Goal: Task Accomplishment & Management: Complete application form

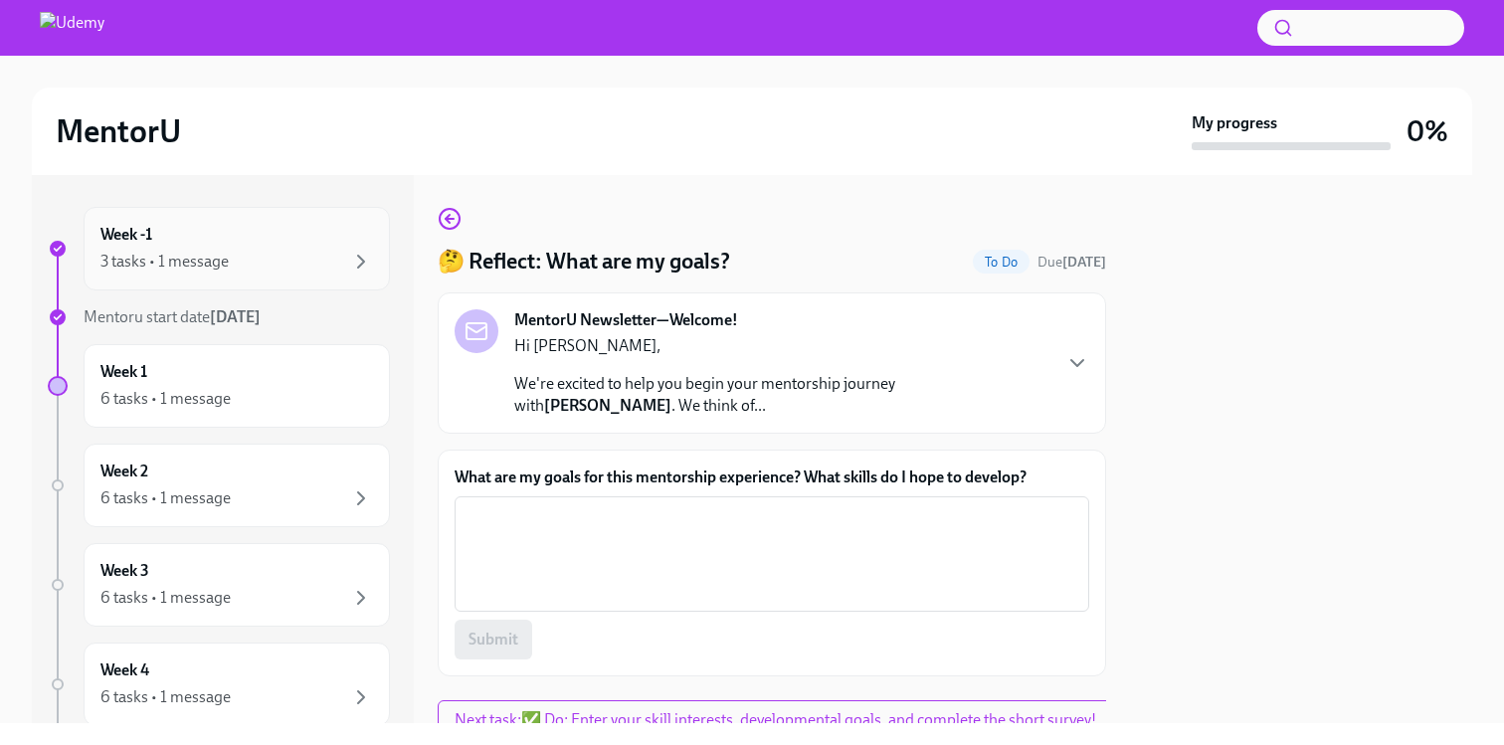
click at [329, 245] on div "Week -1 3 tasks • 1 message" at bounding box center [236, 249] width 273 height 50
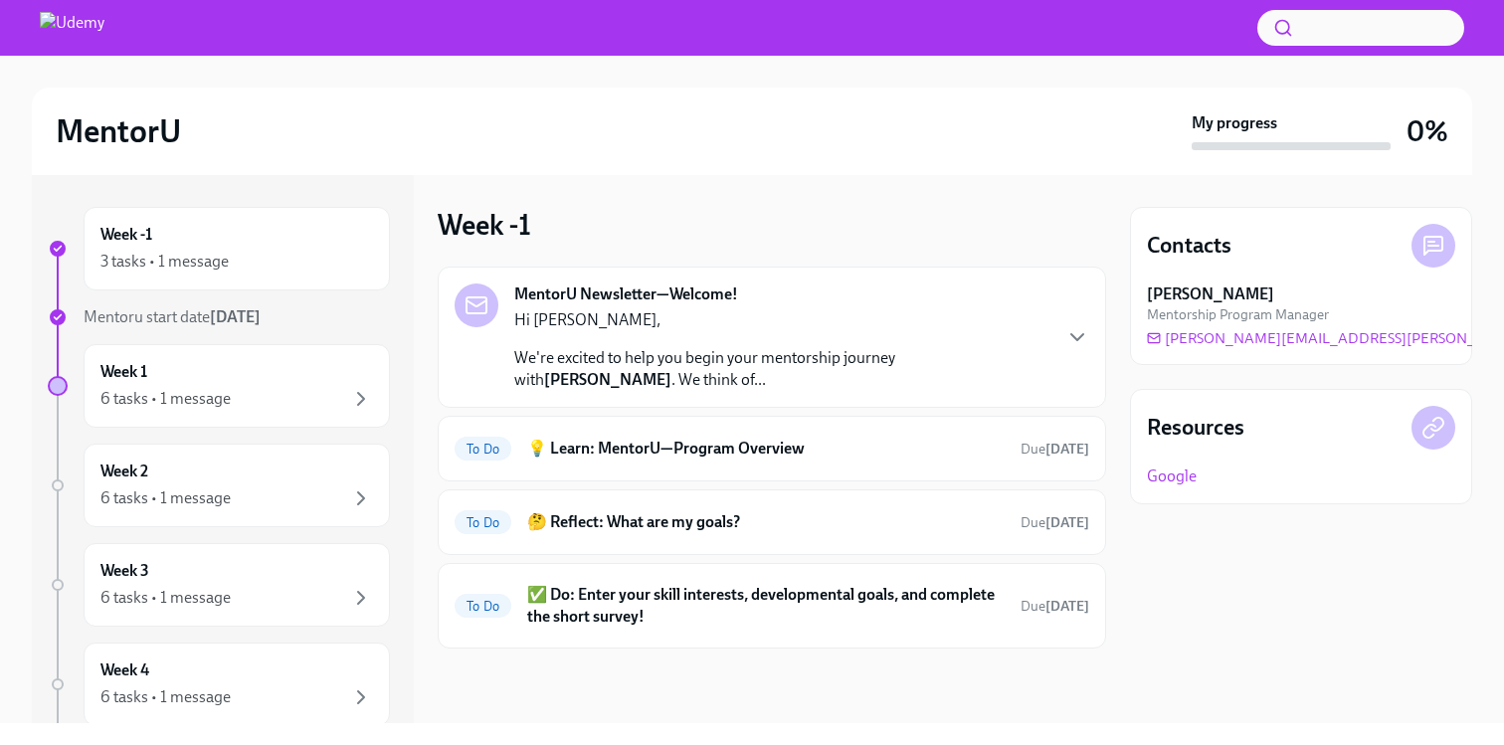
click at [693, 356] on p "We're excited to help you begin your mentorship journey with [PERSON_NAME] . We…" at bounding box center [781, 369] width 535 height 44
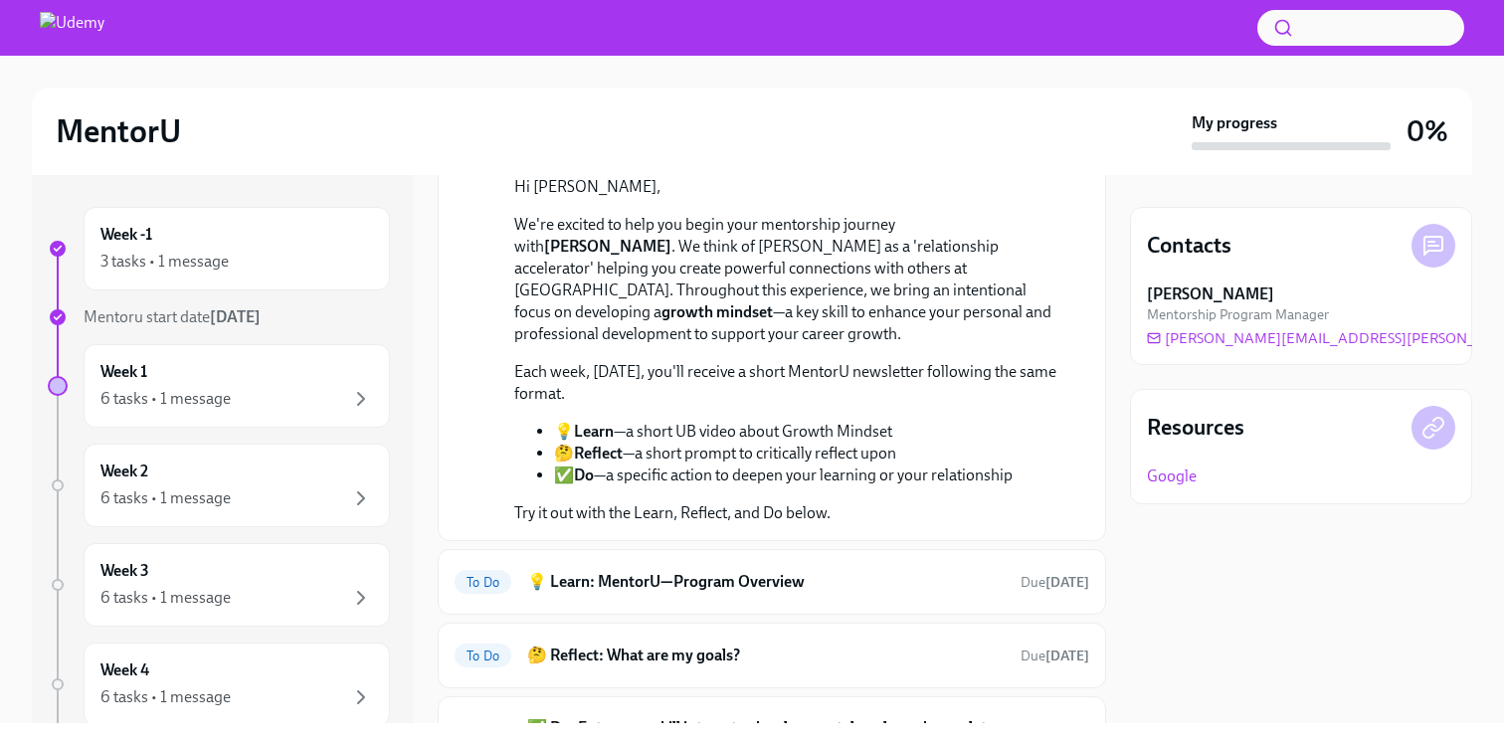
scroll to position [193, 0]
click at [713, 572] on h6 "💡 Learn: MentorU—Program Overview" at bounding box center [766, 583] width 478 height 22
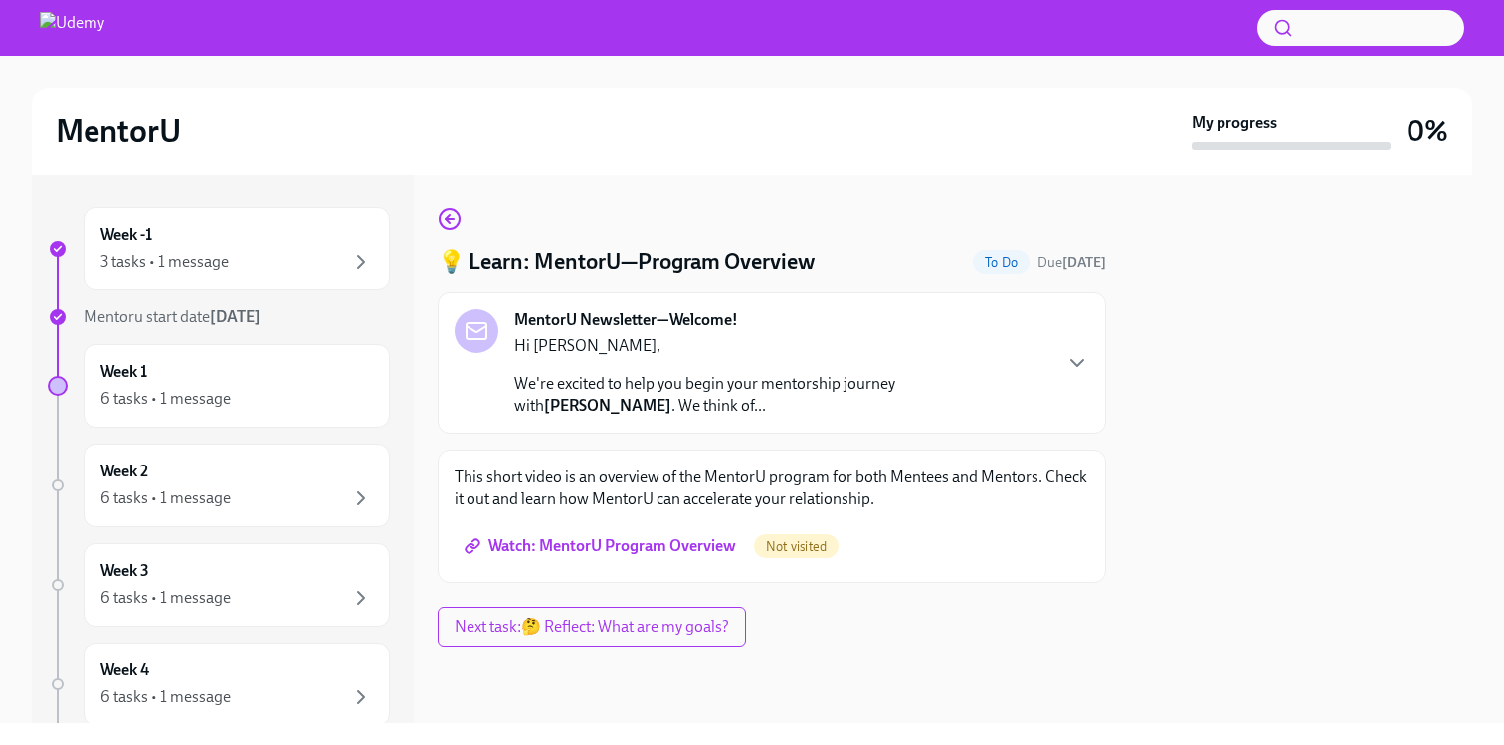
click at [677, 539] on span "Watch: MentorU Program Overview" at bounding box center [603, 546] width 268 height 20
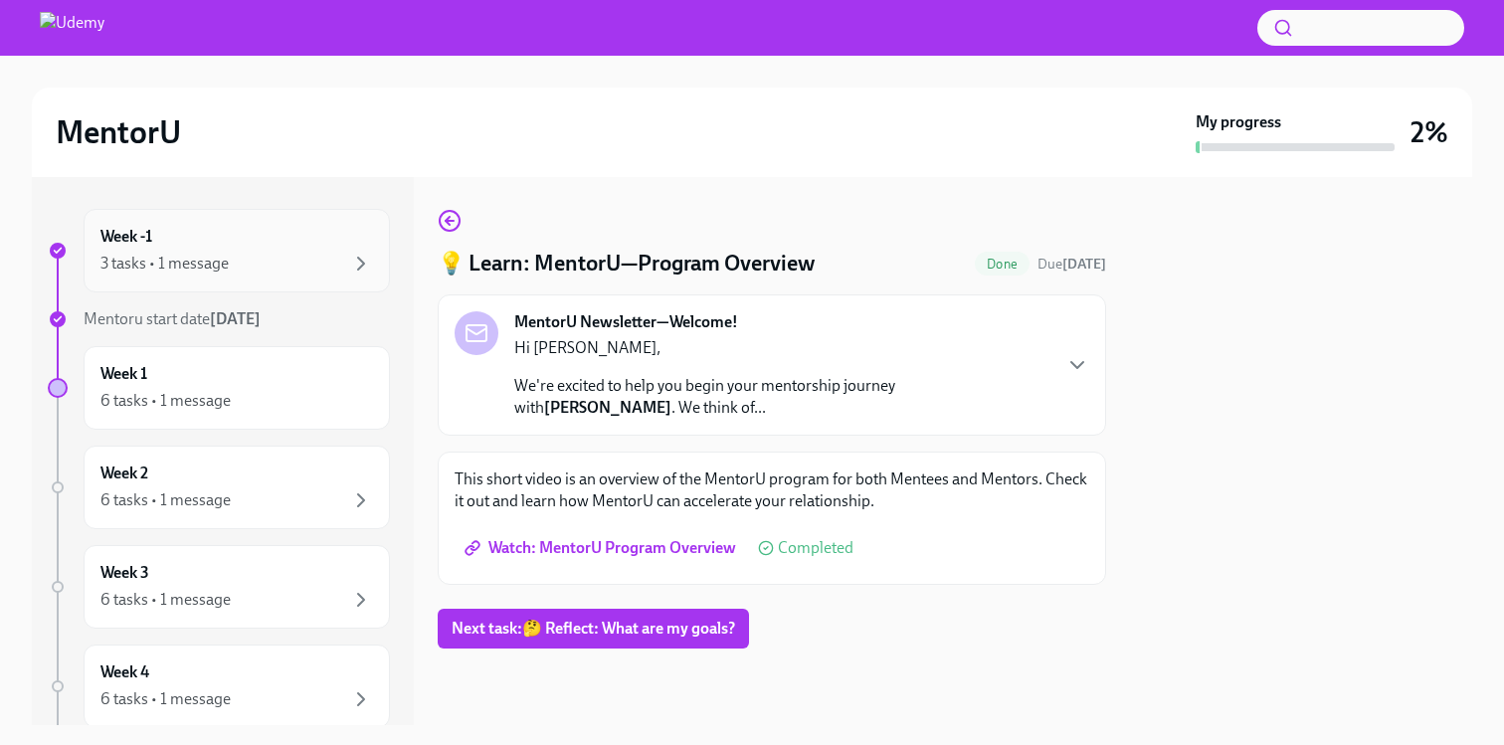
click at [366, 250] on div "Week -1 3 tasks • 1 message" at bounding box center [236, 251] width 273 height 50
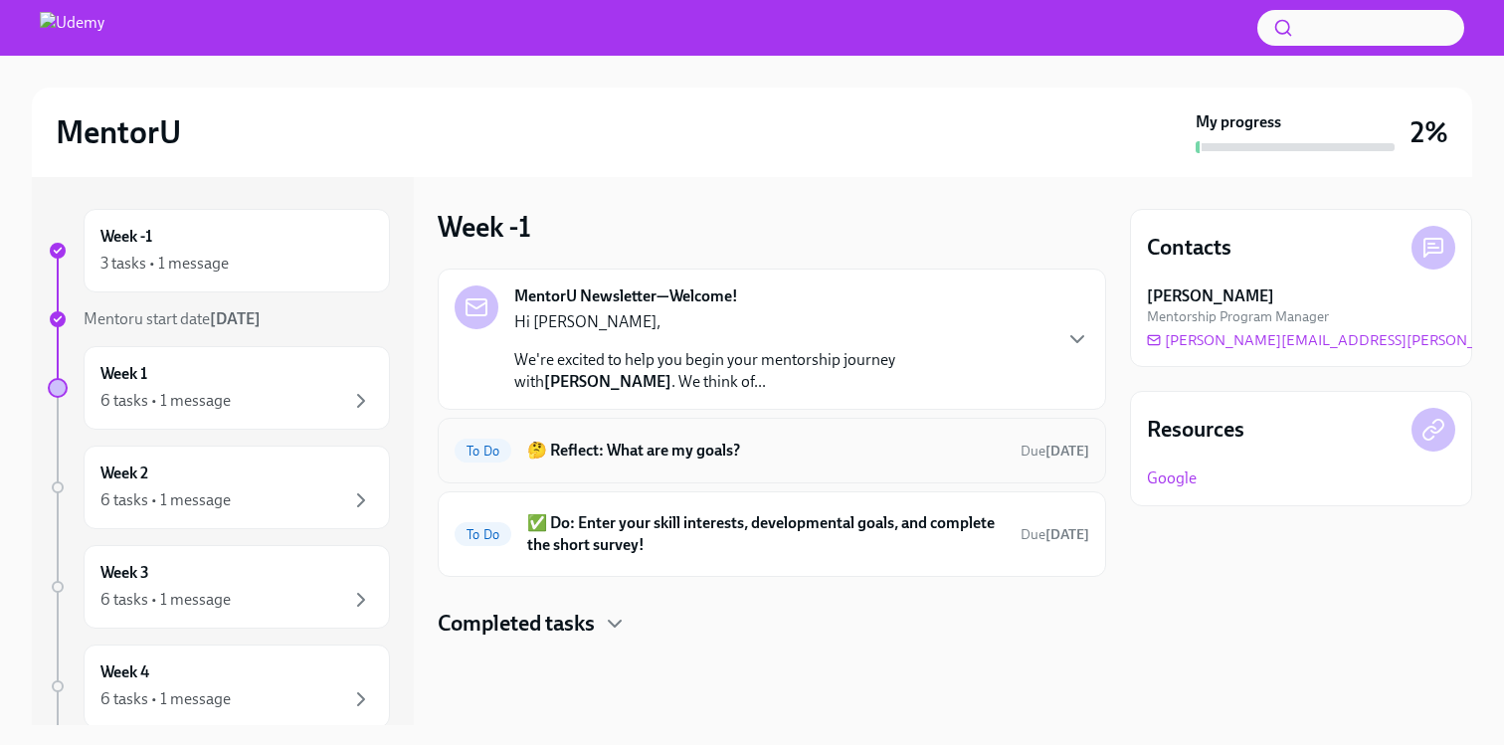
click at [944, 429] on div "To Do 🤔 Reflect: What are my goals? Due [DATE]" at bounding box center [772, 451] width 669 height 66
click at [1055, 459] on span "Due [DATE]" at bounding box center [1055, 451] width 69 height 19
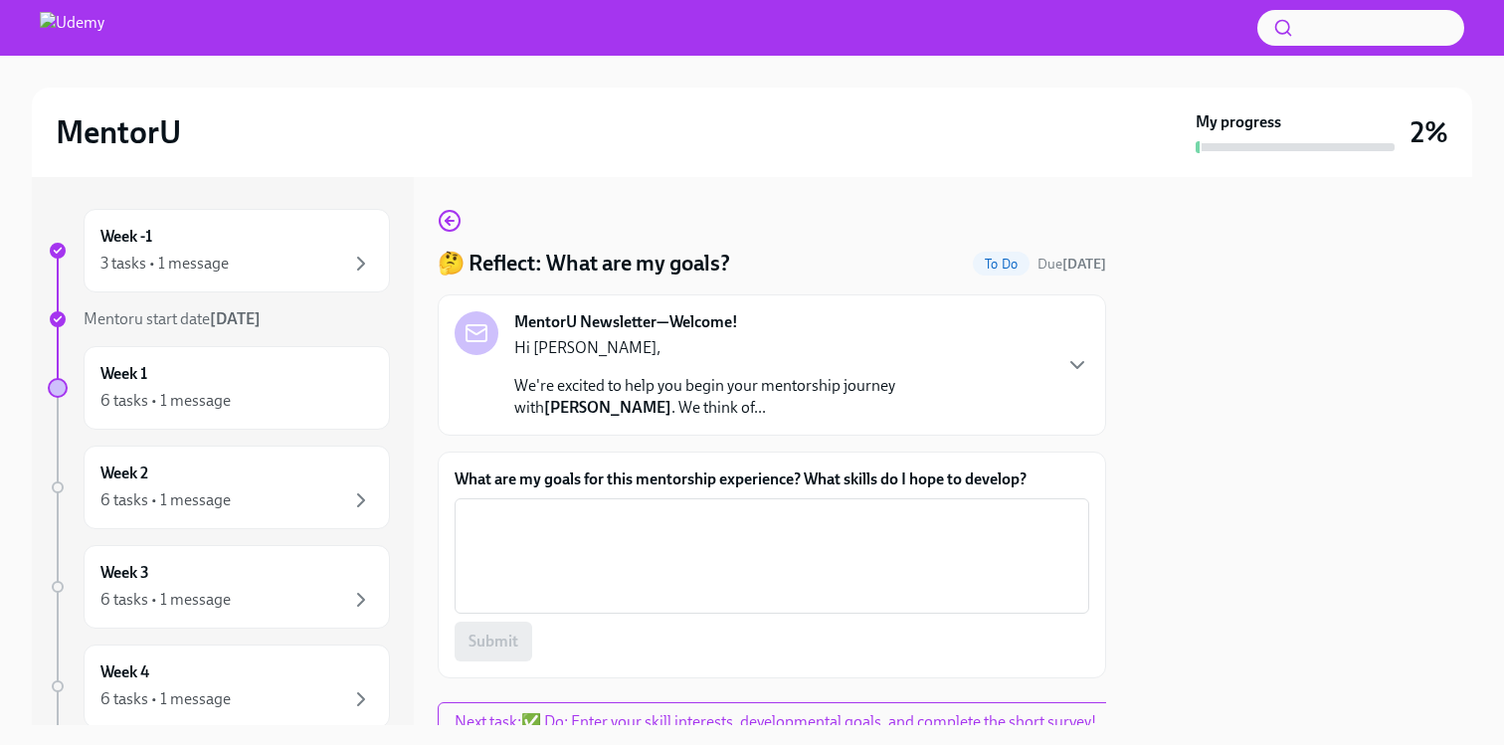
click at [672, 398] on strong "[PERSON_NAME]" at bounding box center [607, 407] width 127 height 19
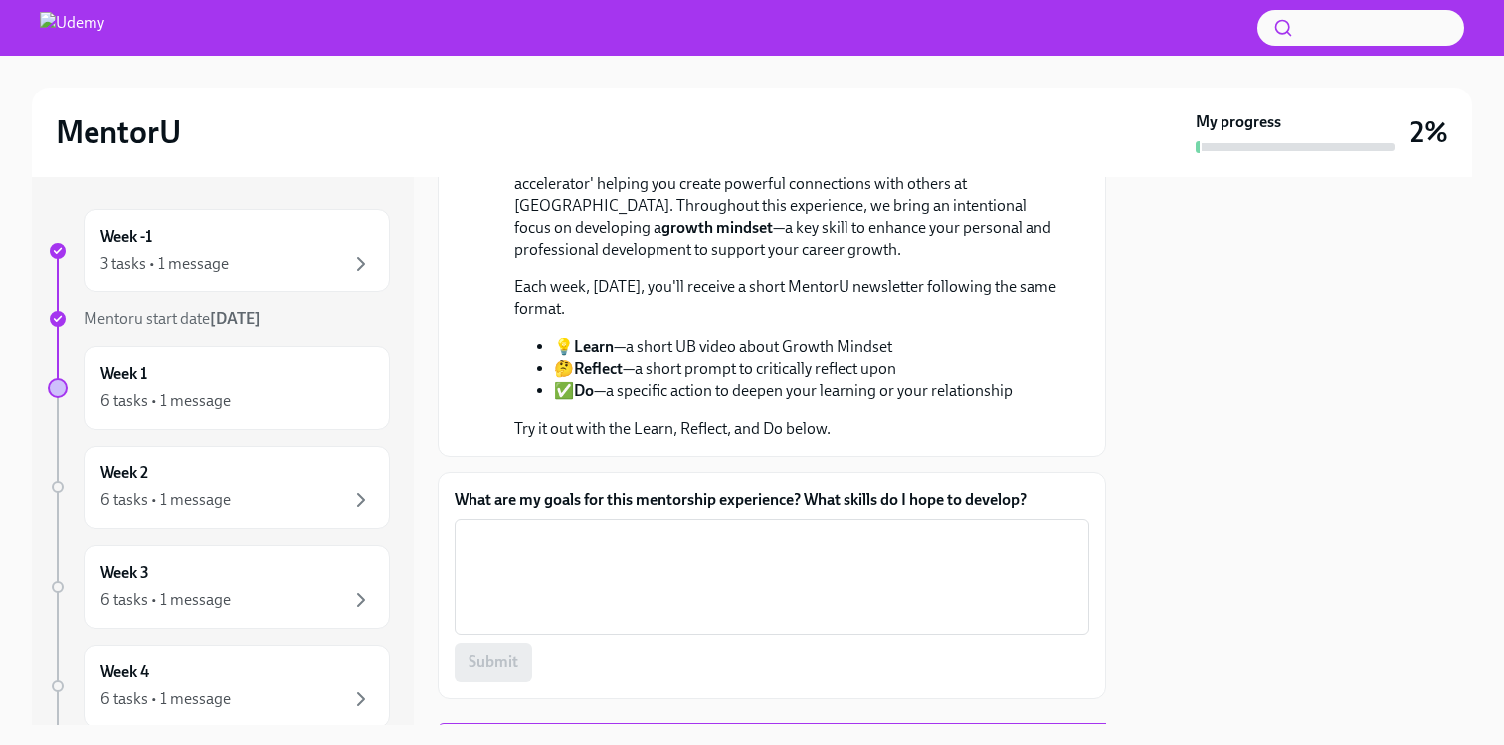
scroll to position [322, 0]
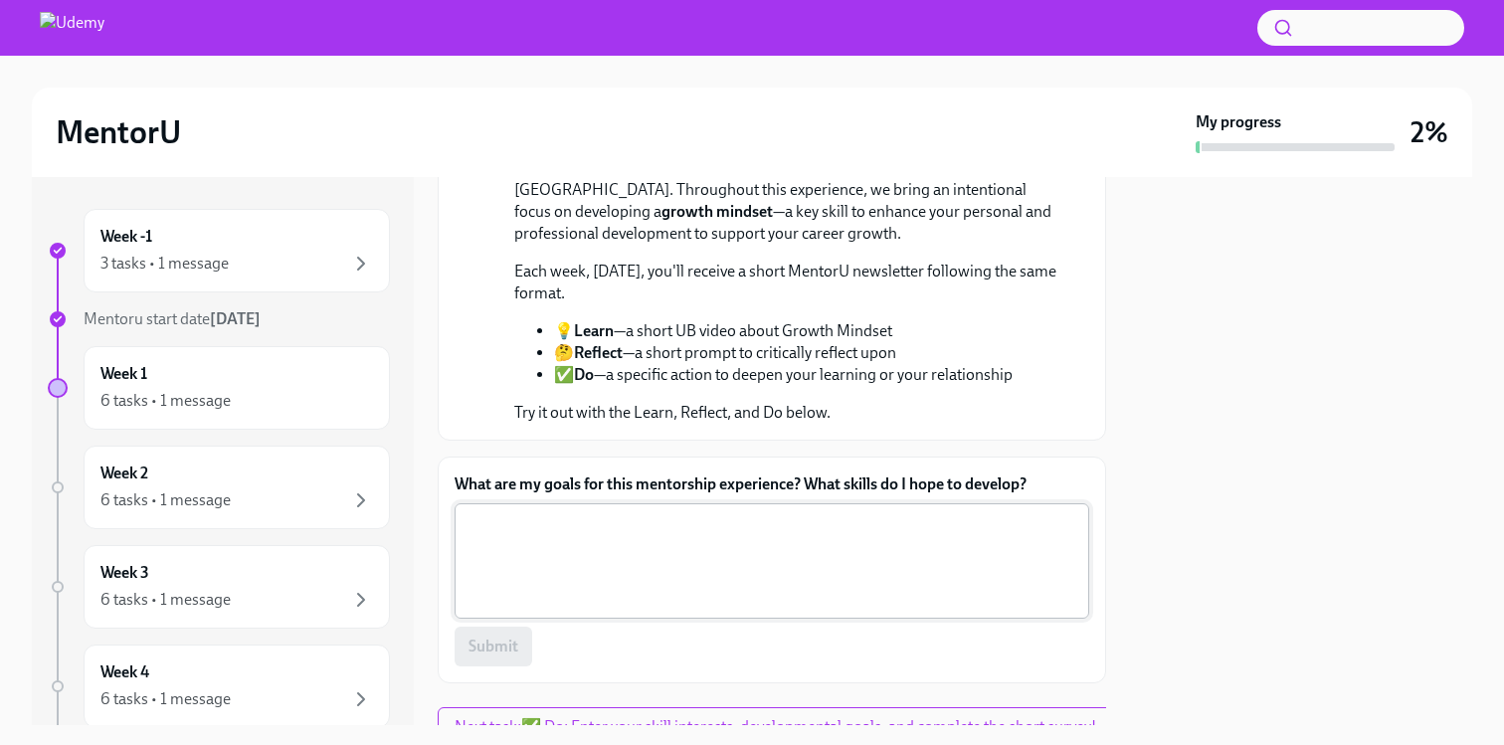
click at [868, 529] on textarea "What are my goals for this mentorship experience? What skills do I hope to deve…" at bounding box center [772, 561] width 611 height 96
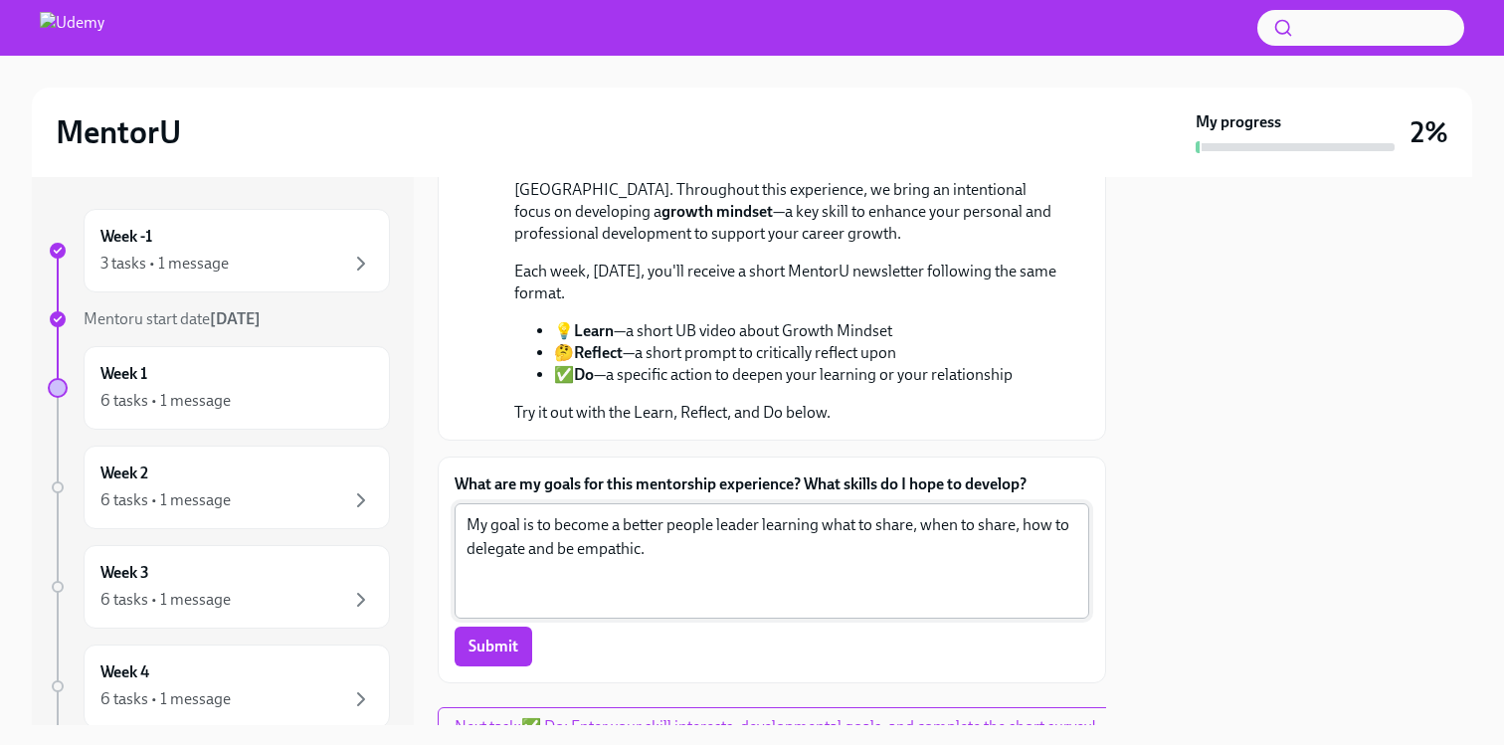
click at [659, 503] on div "My goal is to become a better people leader learning what to share, when to sha…" at bounding box center [772, 560] width 635 height 115
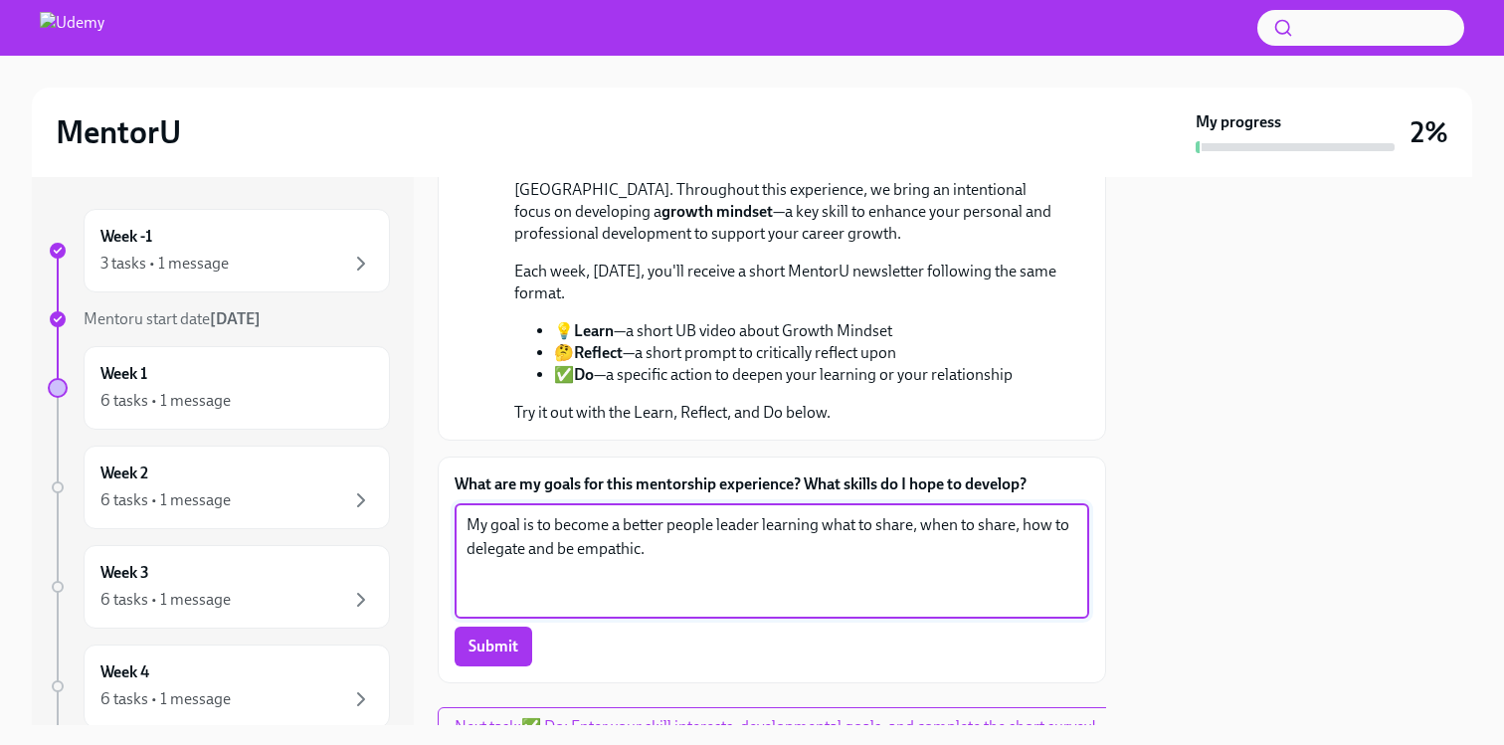
drag, startPoint x: 660, startPoint y: 533, endPoint x: 391, endPoint y: 480, distance: 273.9
click at [391, 480] on div "Week -1 3 tasks • 1 message Mentoru start date [DATE] Week 1 6 tasks • 1 messag…" at bounding box center [752, 451] width 1441 height 548
click at [718, 514] on textarea "My goal is to become a better people leader learning what to share, when to sha…" at bounding box center [772, 561] width 611 height 96
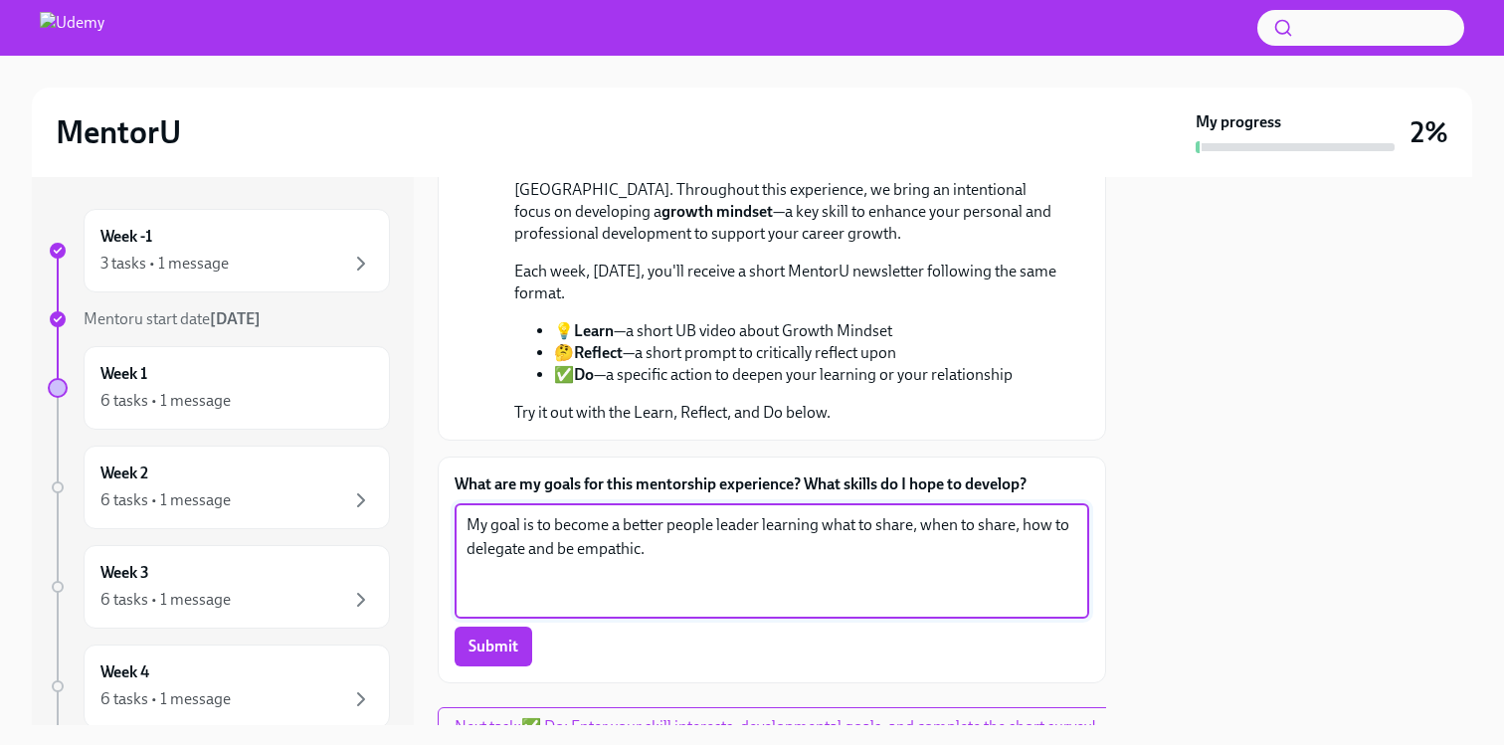
paste textarea "grow as a people leader by developing a stronger sense of what to share and whe…"
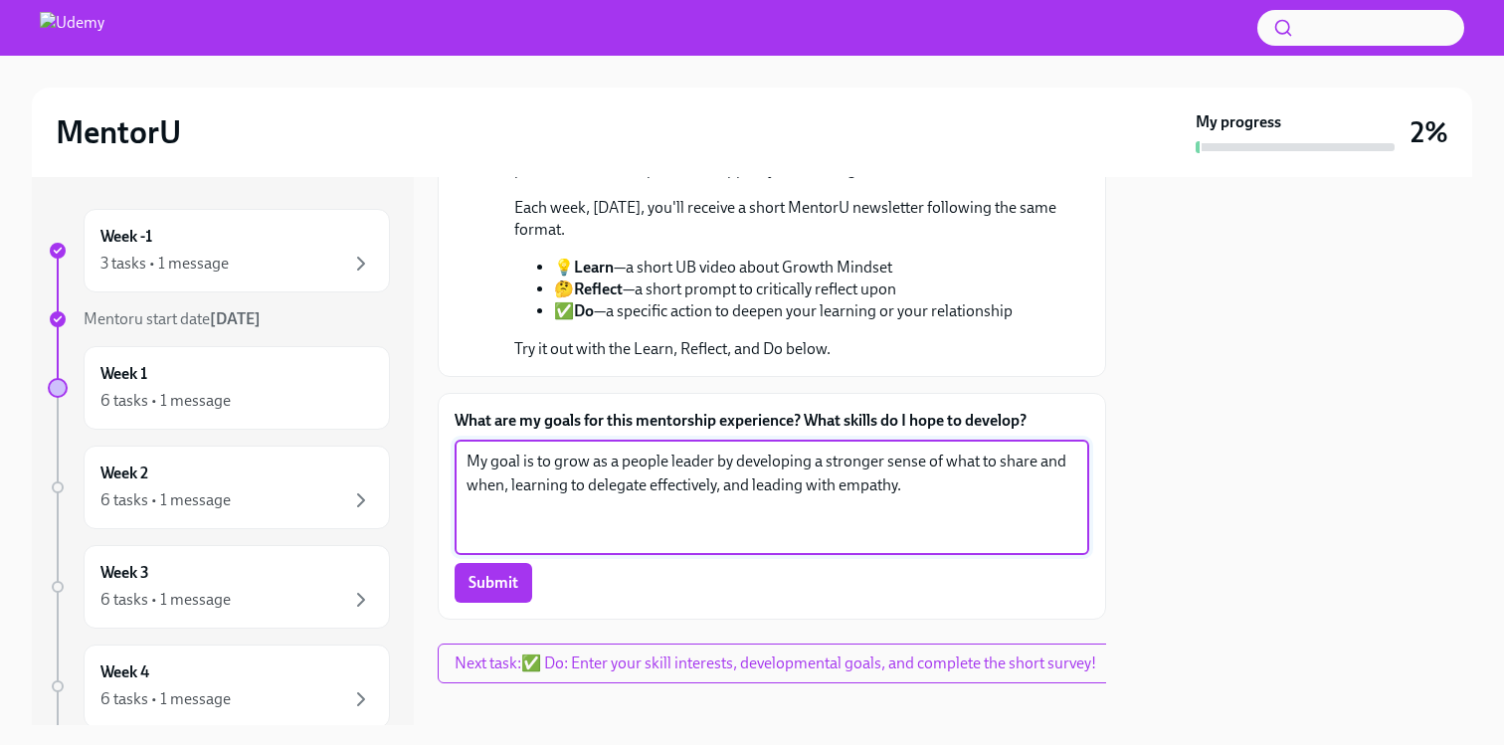
scroll to position [382, 0]
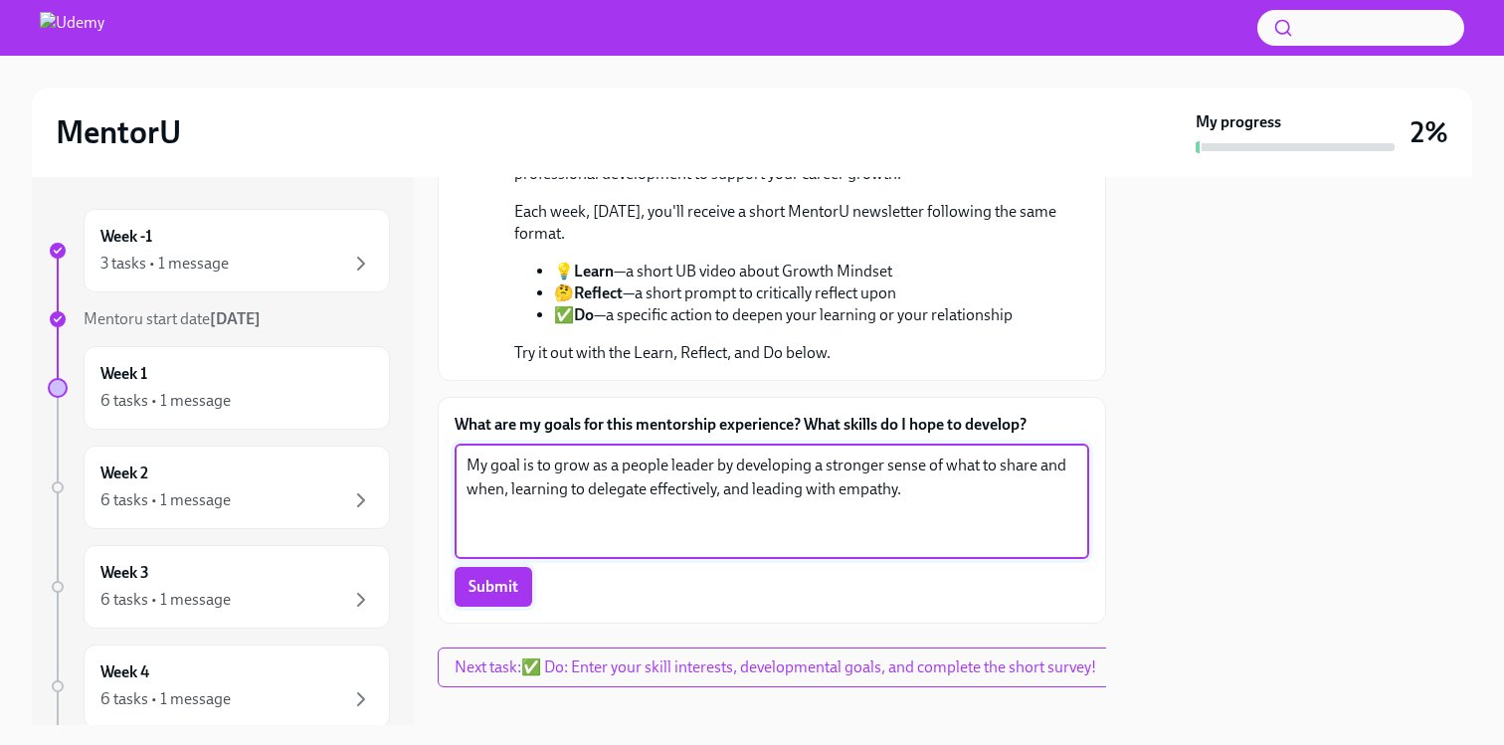
type textarea "My goal is to grow as a people leader by developing a stronger sense of what to…"
click at [501, 577] on span "Submit" at bounding box center [494, 587] width 50 height 20
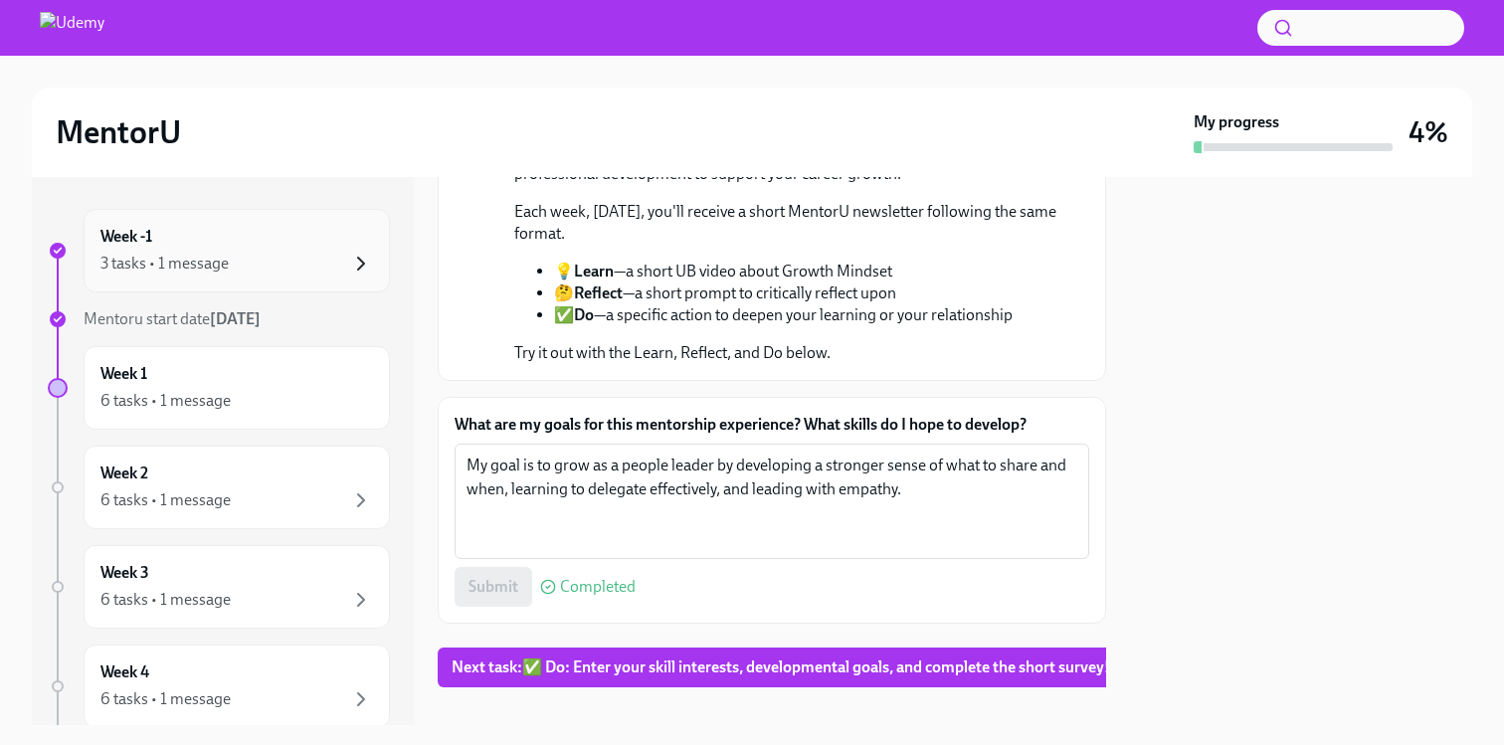
click at [349, 271] on icon "button" at bounding box center [361, 264] width 24 height 24
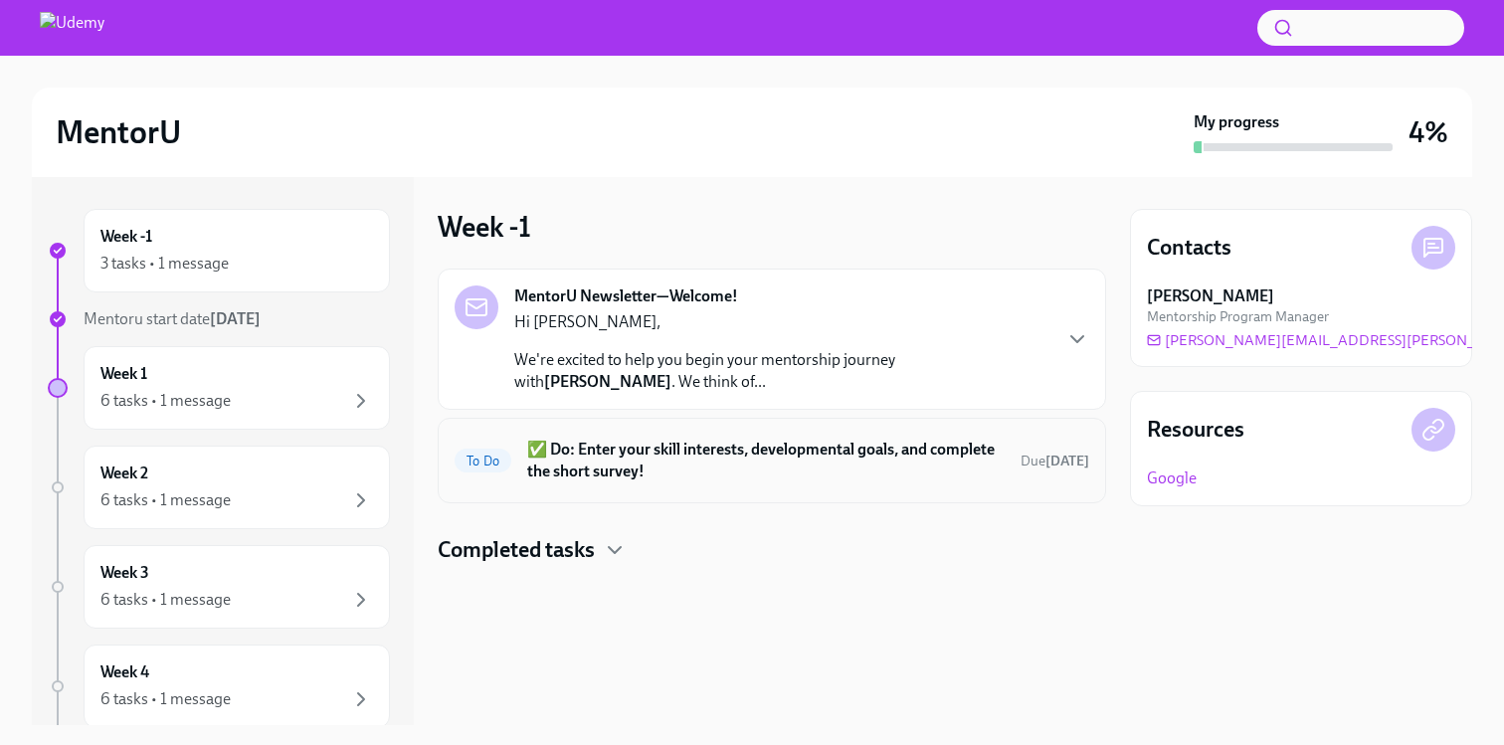
click at [665, 489] on div "To Do ✅ Do: Enter your skill interests, developmental goals, and complete the s…" at bounding box center [772, 461] width 669 height 86
click at [661, 461] on h6 "✅ Do: Enter your skill interests, developmental goals, and complete the short s…" at bounding box center [766, 461] width 478 height 44
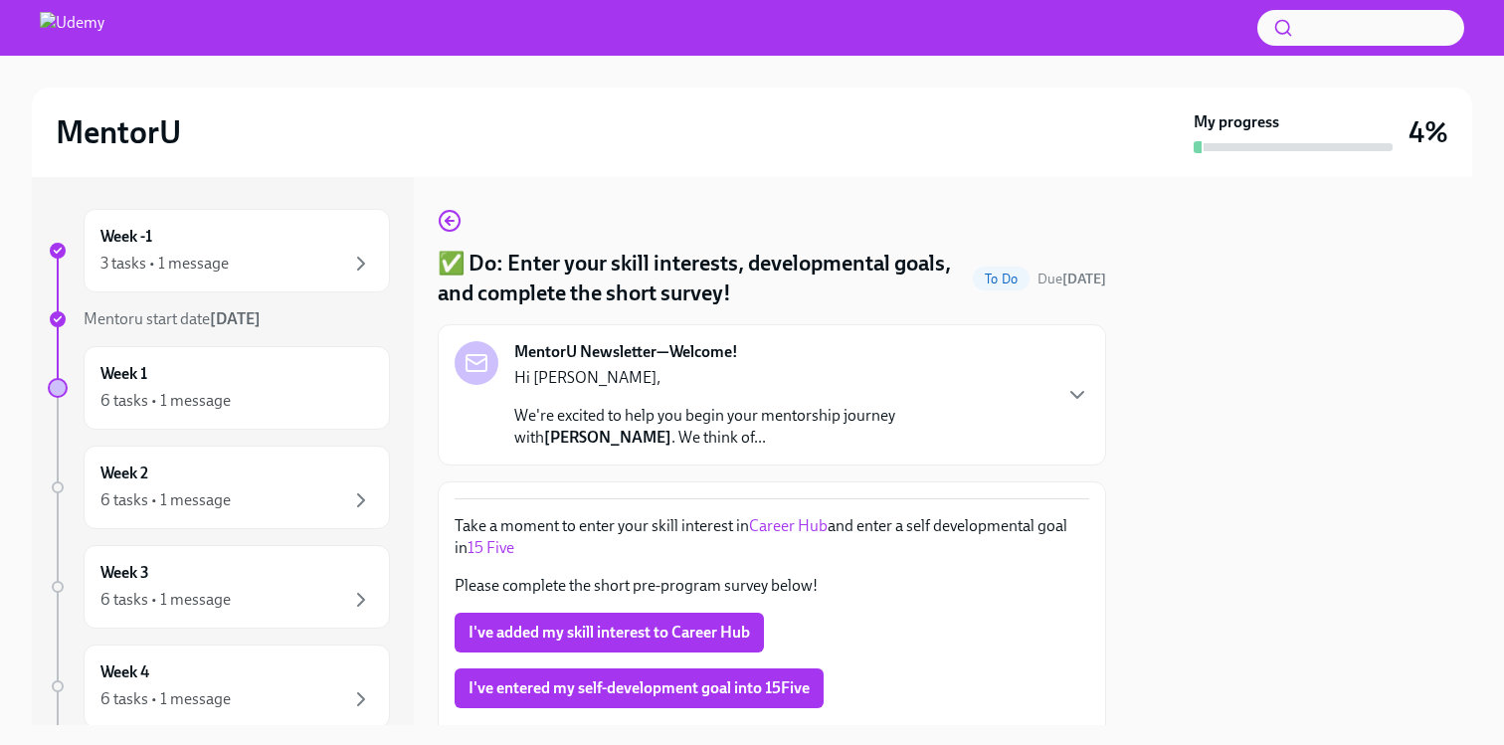
click at [661, 461] on div "MentorU Newsletter—Welcome! Hi [PERSON_NAME], We're excited to help you begin y…" at bounding box center [772, 394] width 669 height 141
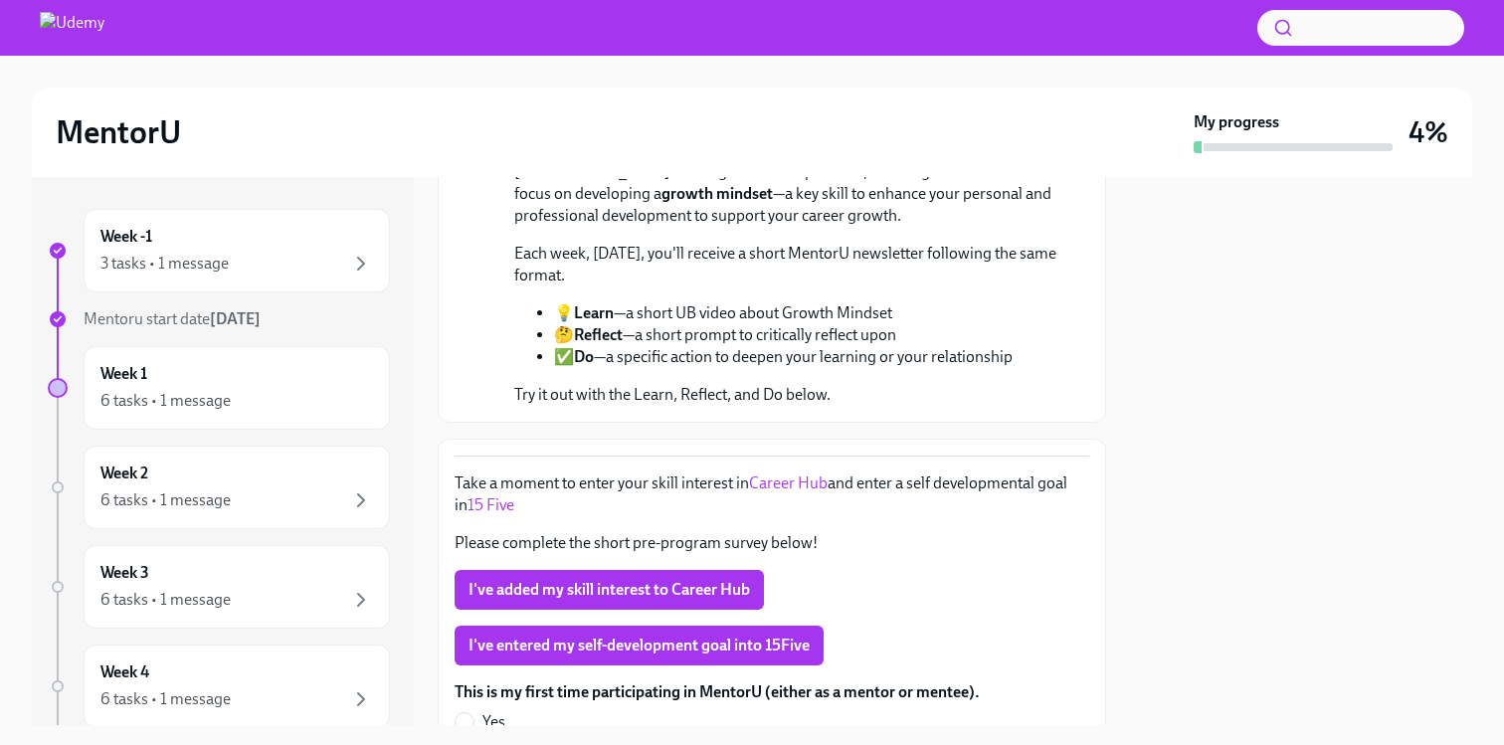
scroll to position [388, 0]
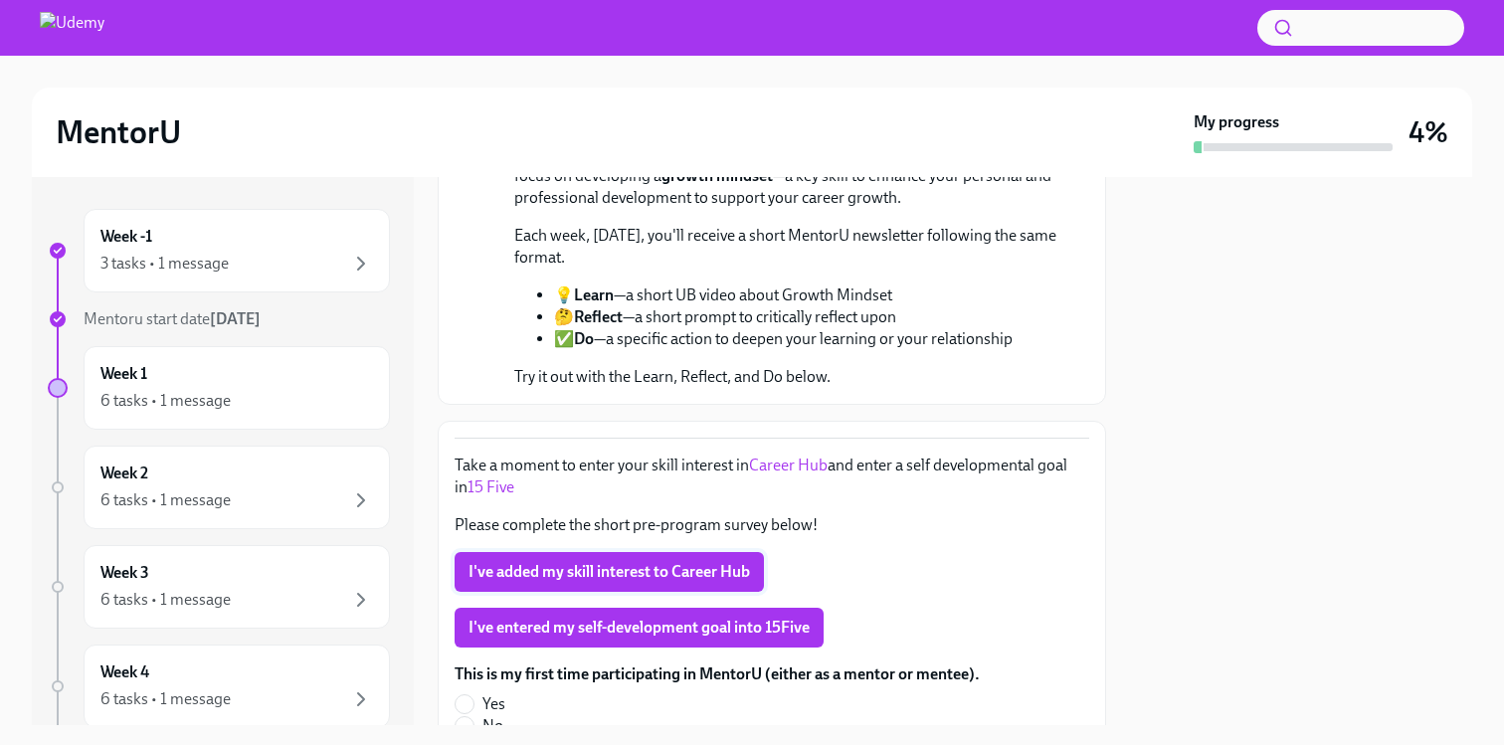
click at [636, 562] on span "I've added my skill interest to Career Hub" at bounding box center [610, 572] width 282 height 20
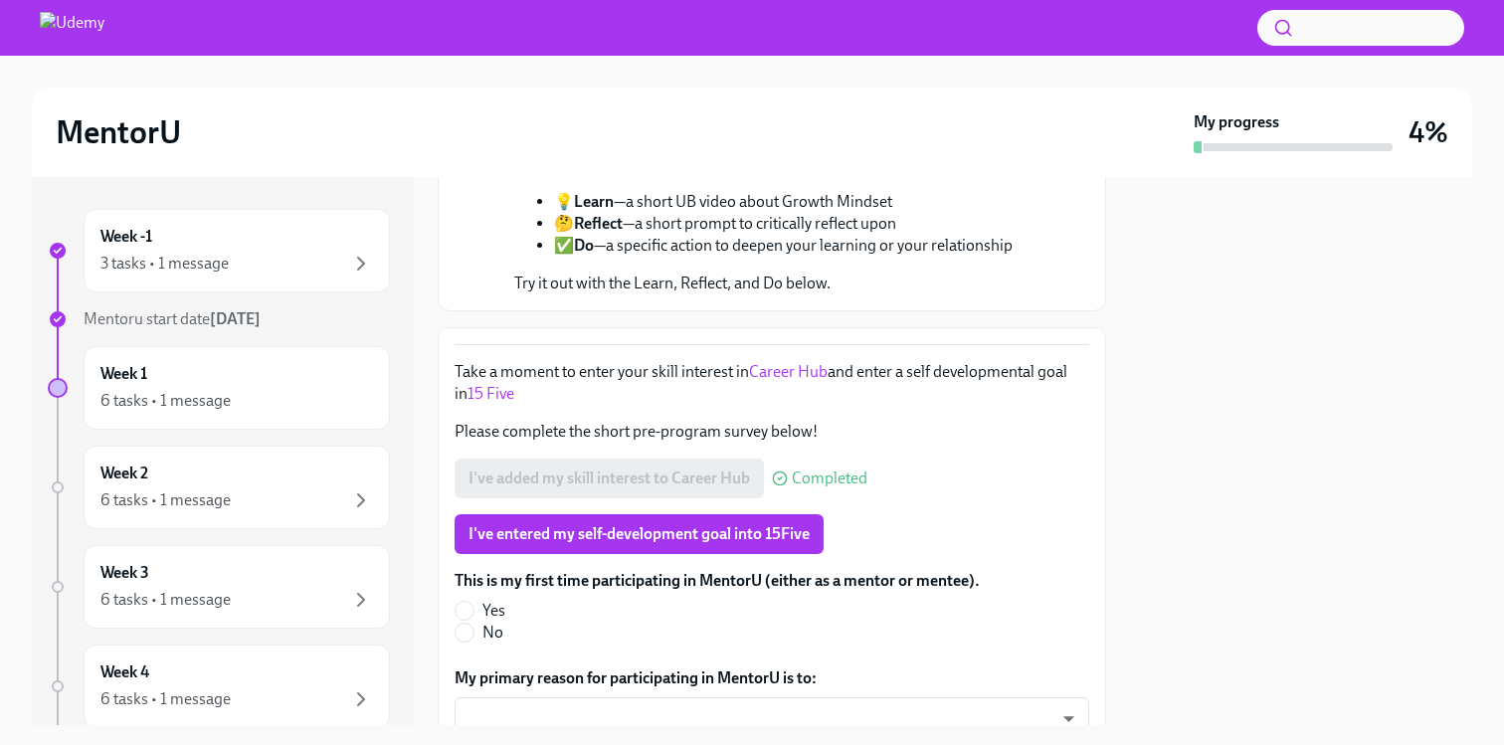
scroll to position [533, 0]
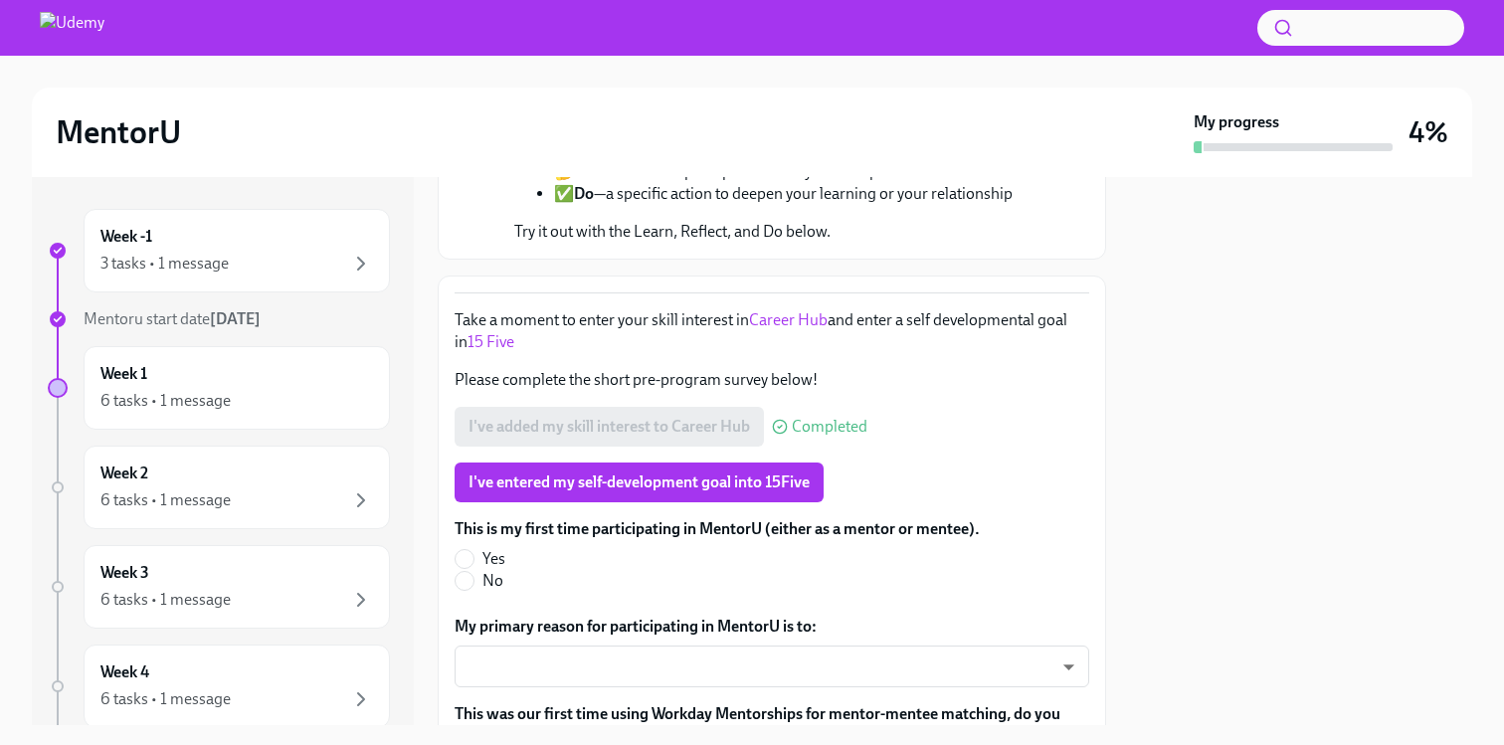
click at [491, 548] on span "Yes" at bounding box center [494, 559] width 23 height 22
click at [474, 550] on input "Yes" at bounding box center [465, 559] width 18 height 18
radio input "true"
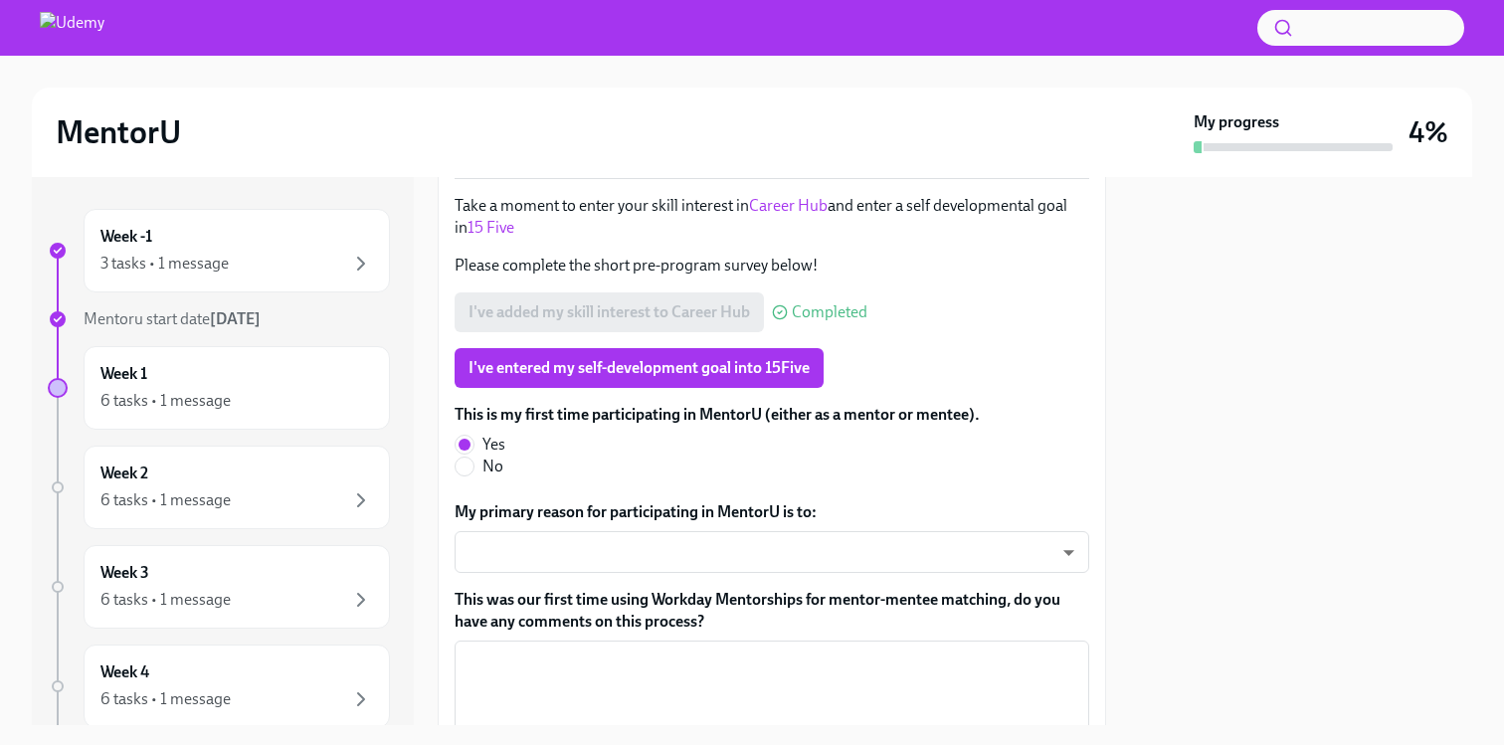
scroll to position [646, 0]
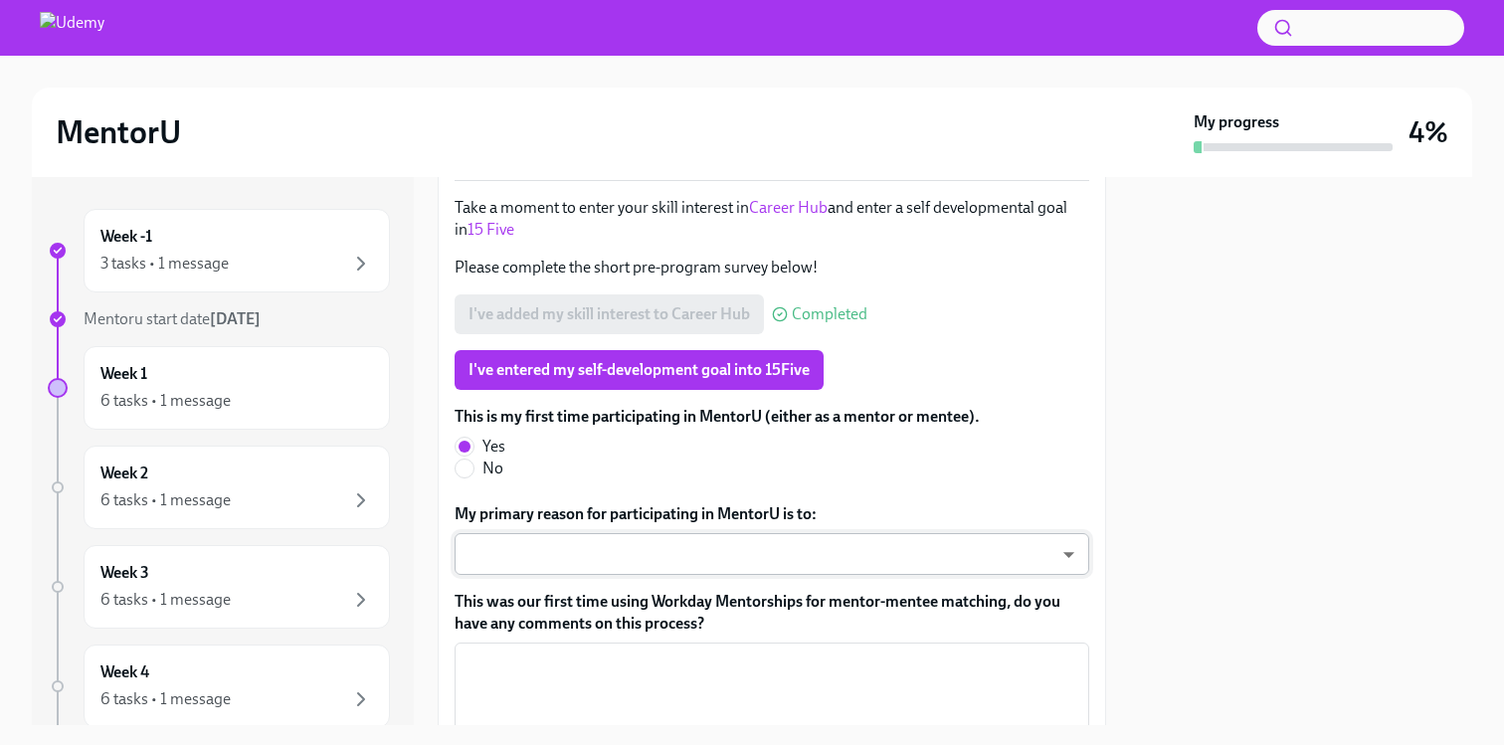
click at [740, 548] on body "MentorU My progress 4% Week -1 3 tasks • 1 message Mentoru start date [DATE] We…" at bounding box center [752, 372] width 1504 height 745
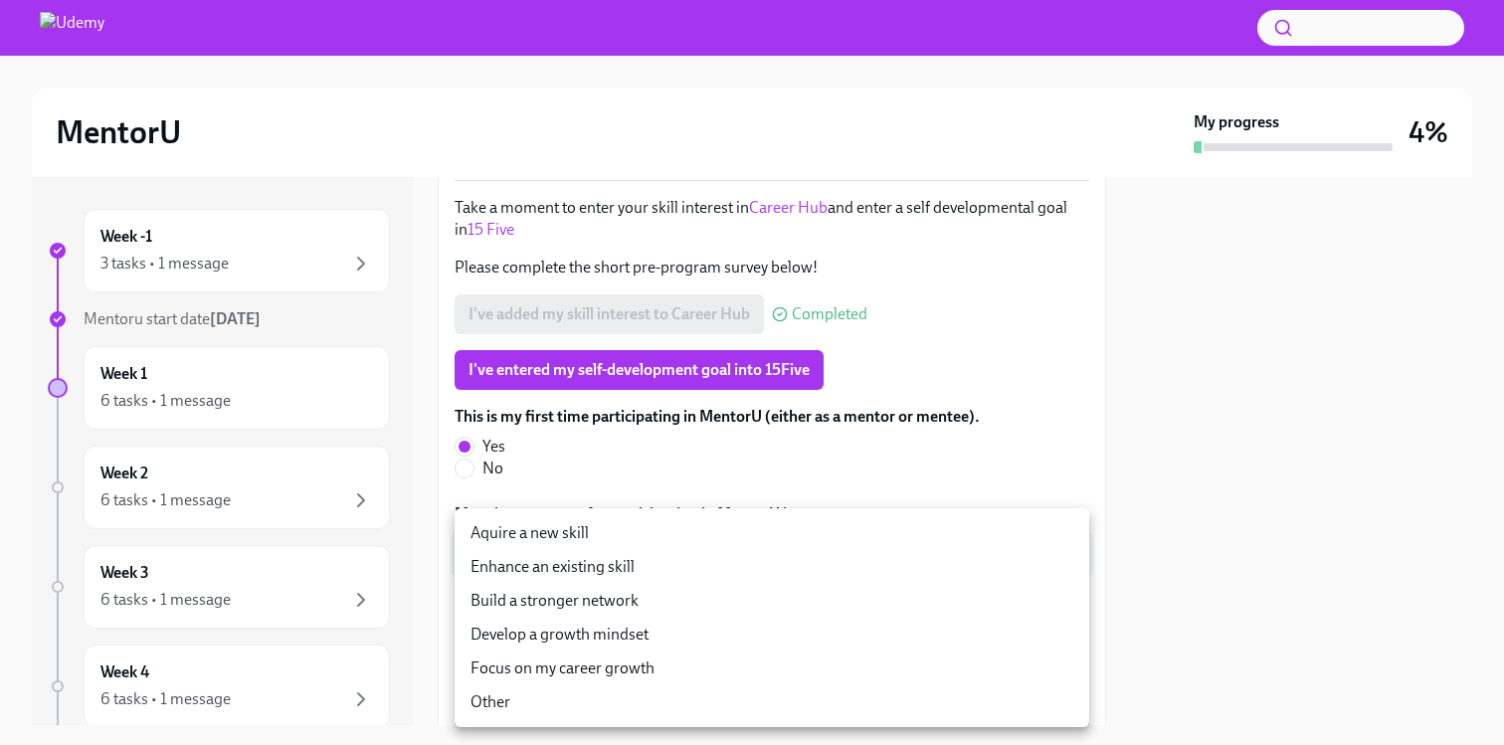
click at [740, 548] on li "Aquire a new skill" at bounding box center [772, 533] width 635 height 34
type input "e4tbtlJPb"
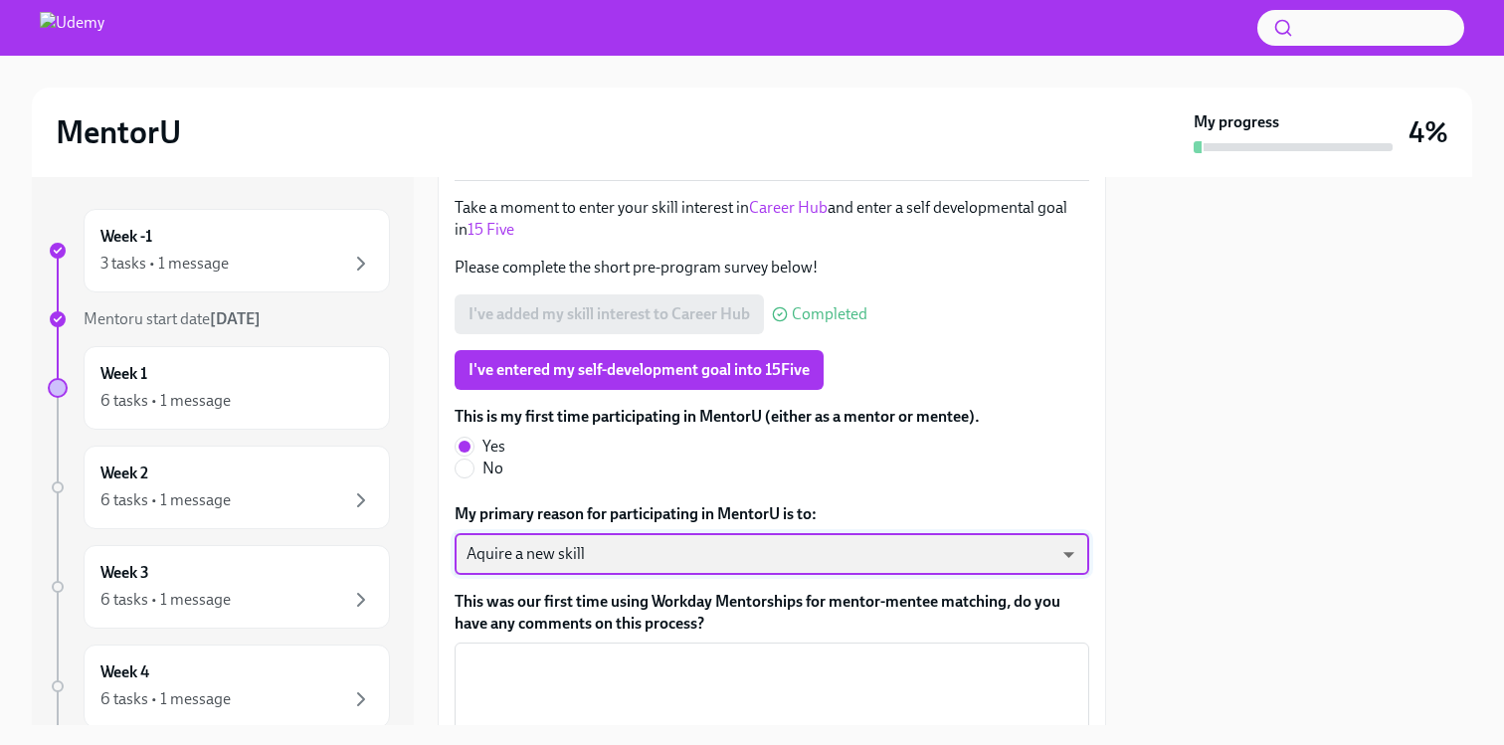
scroll to position [793, 0]
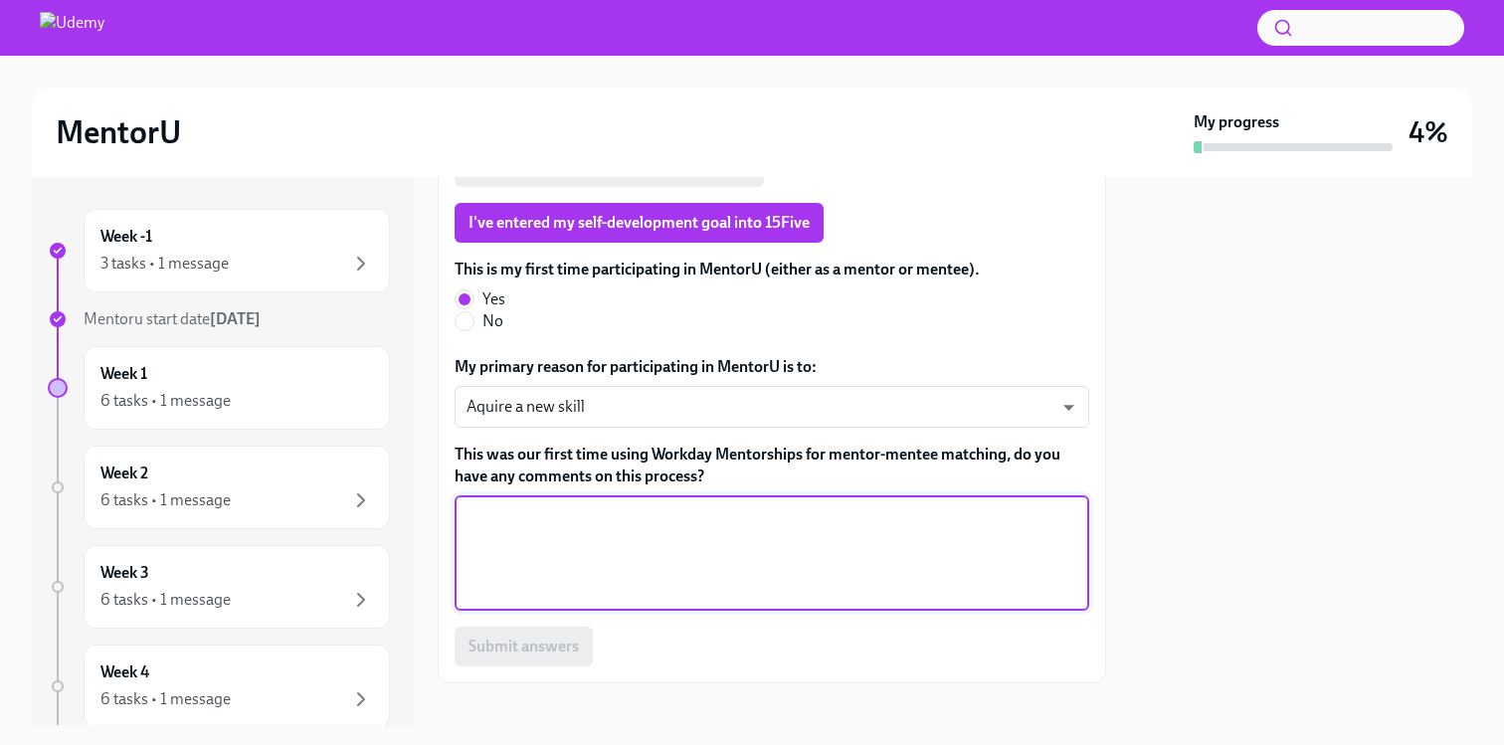
click at [750, 505] on textarea "This was our first time using Workday Mentorships for mentor-mentee matching, d…" at bounding box center [772, 553] width 611 height 96
type textarea "w"
type textarea "n/a"
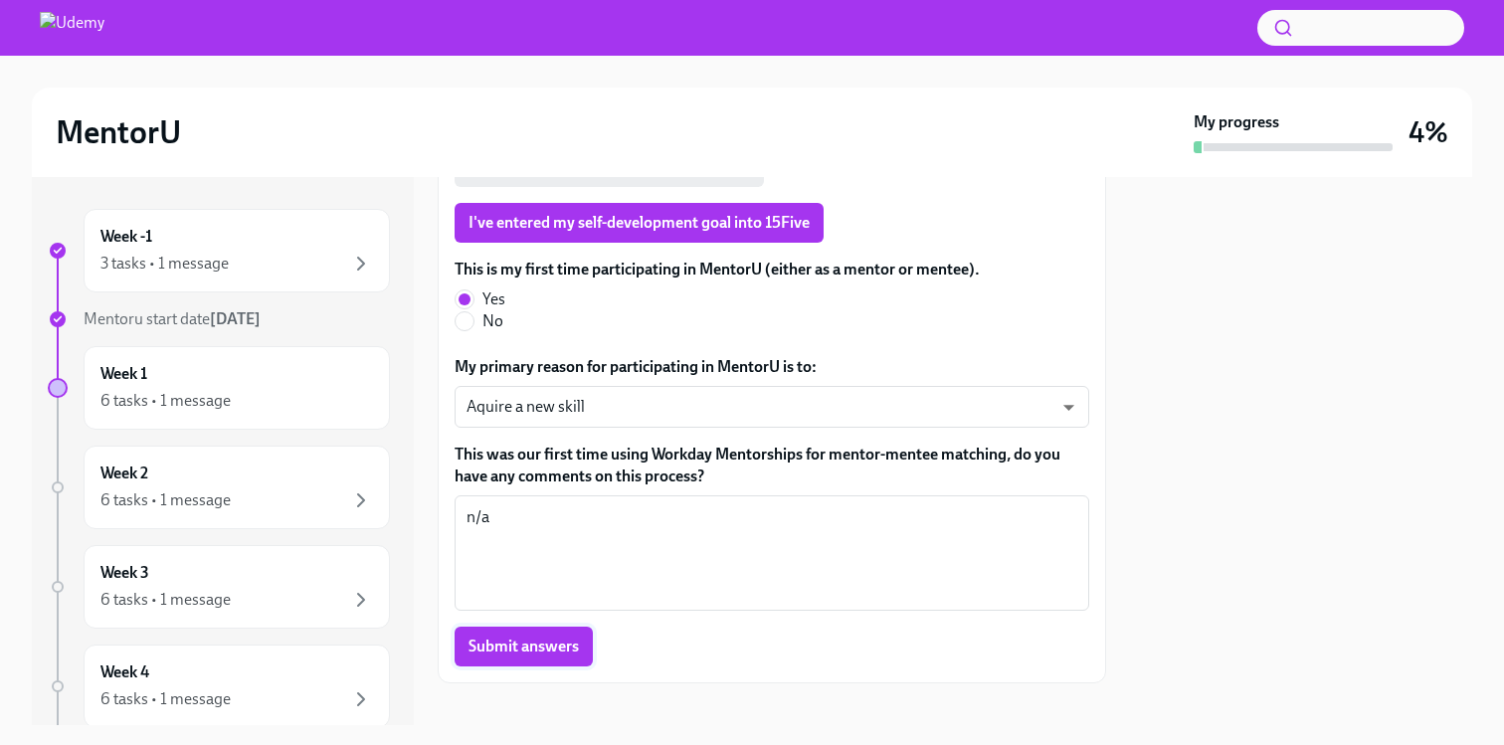
click at [537, 637] on span "Submit answers" at bounding box center [524, 647] width 110 height 20
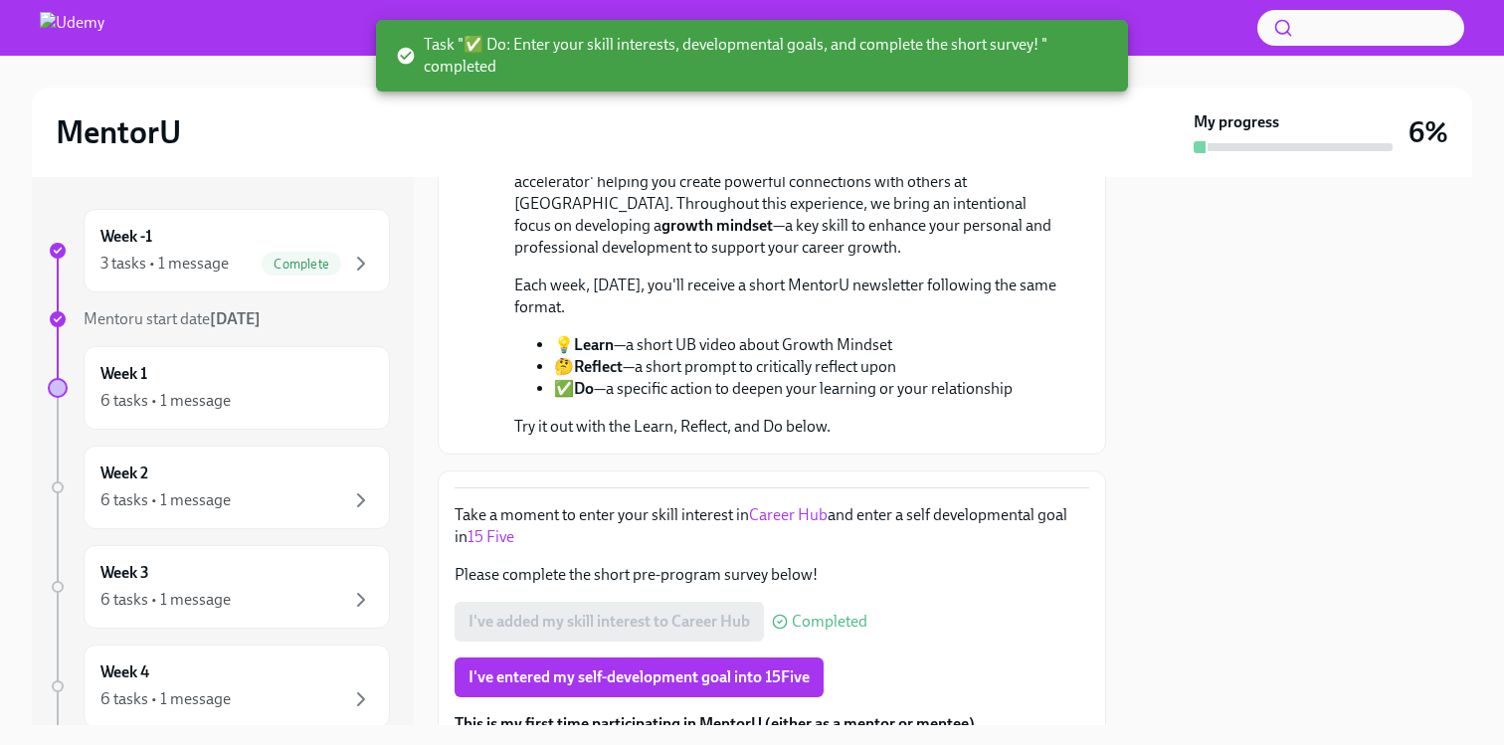
scroll to position [0, 0]
